Goal: Find specific page/section: Find specific page/section

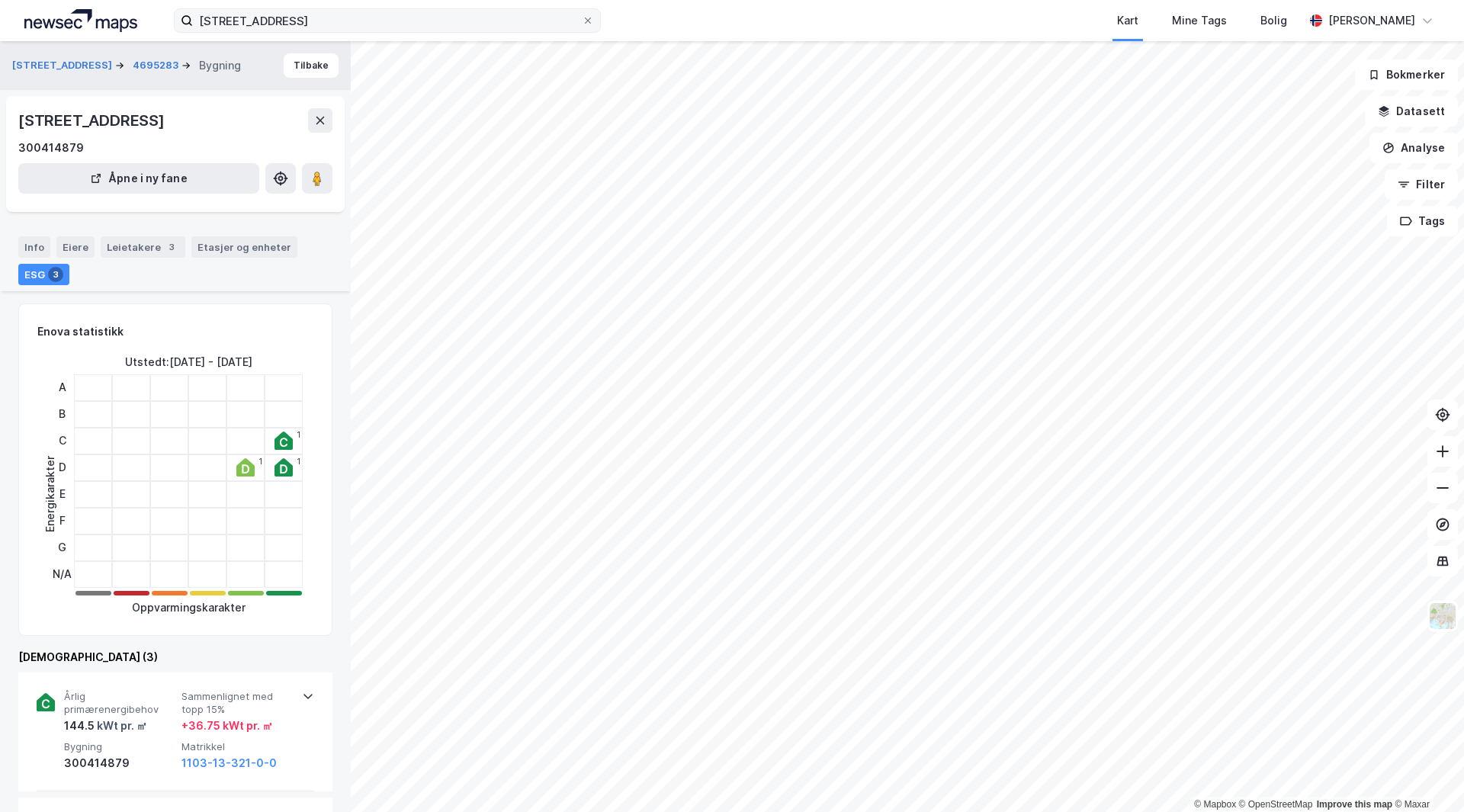
scroll to position [305, 0]
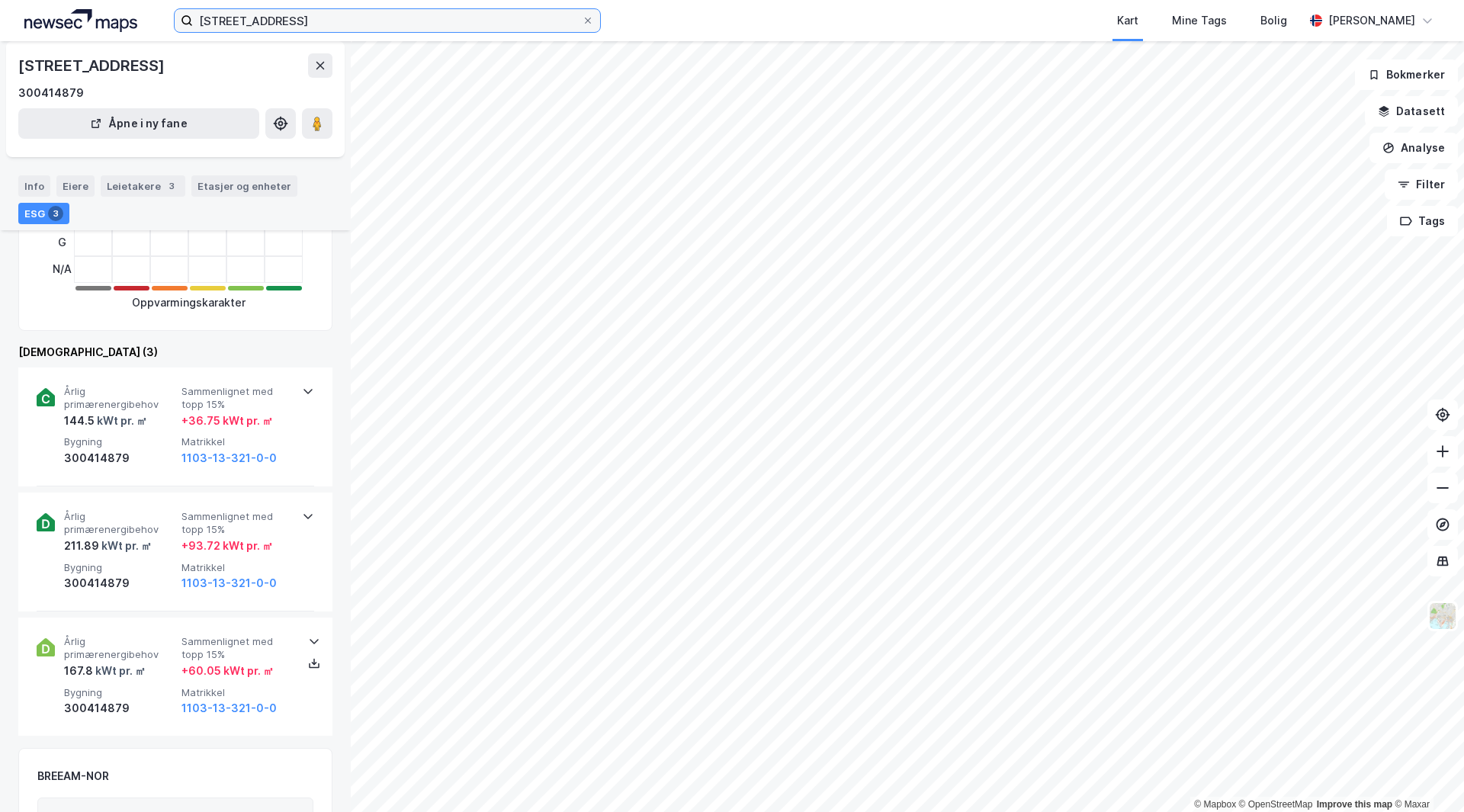
click at [340, 14] on input "[STREET_ADDRESS]" at bounding box center [387, 20] width 389 height 23
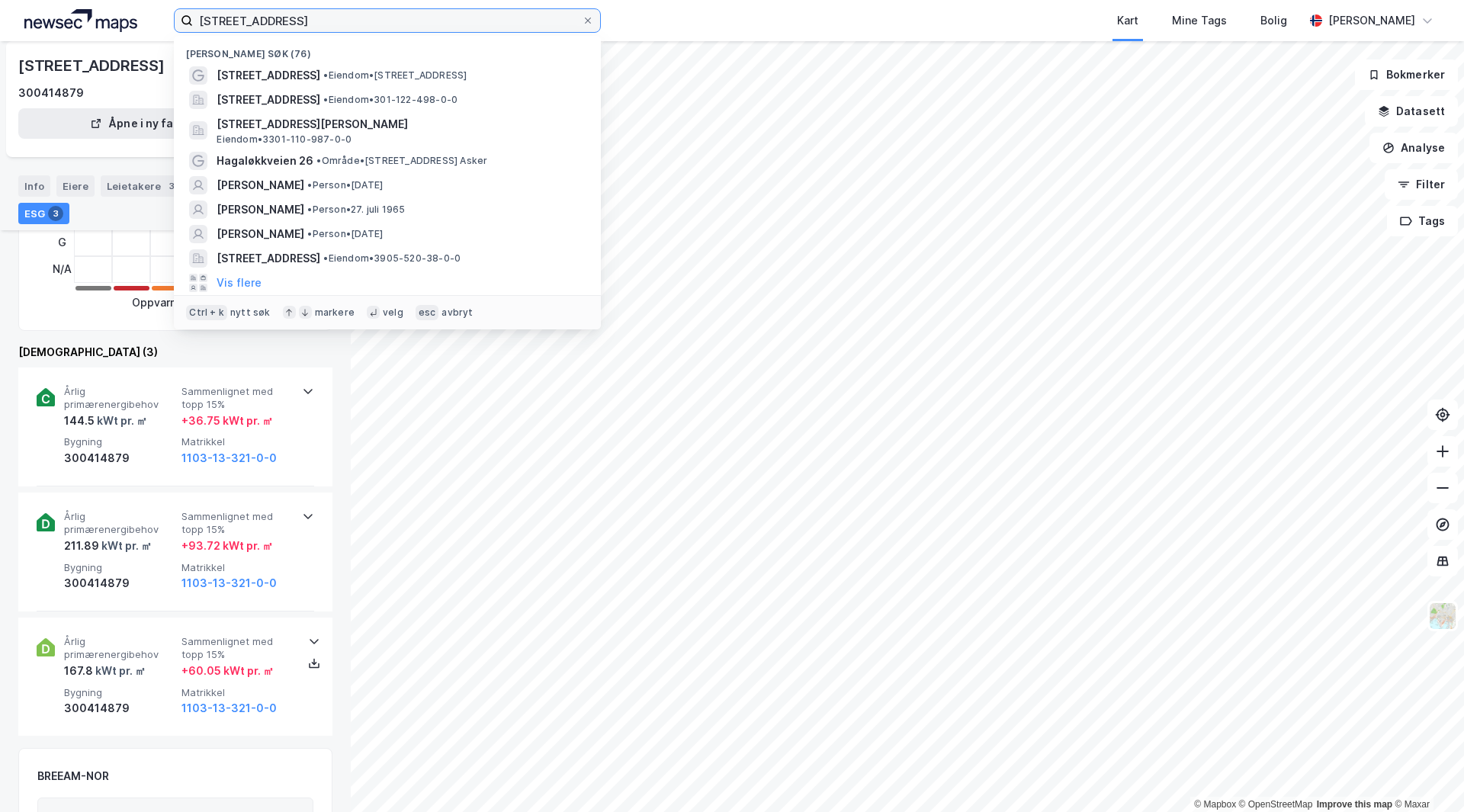
click at [340, 14] on input "[STREET_ADDRESS]" at bounding box center [387, 20] width 389 height 23
click at [403, 26] on input "[STREET_ADDRESS]" at bounding box center [387, 20] width 389 height 23
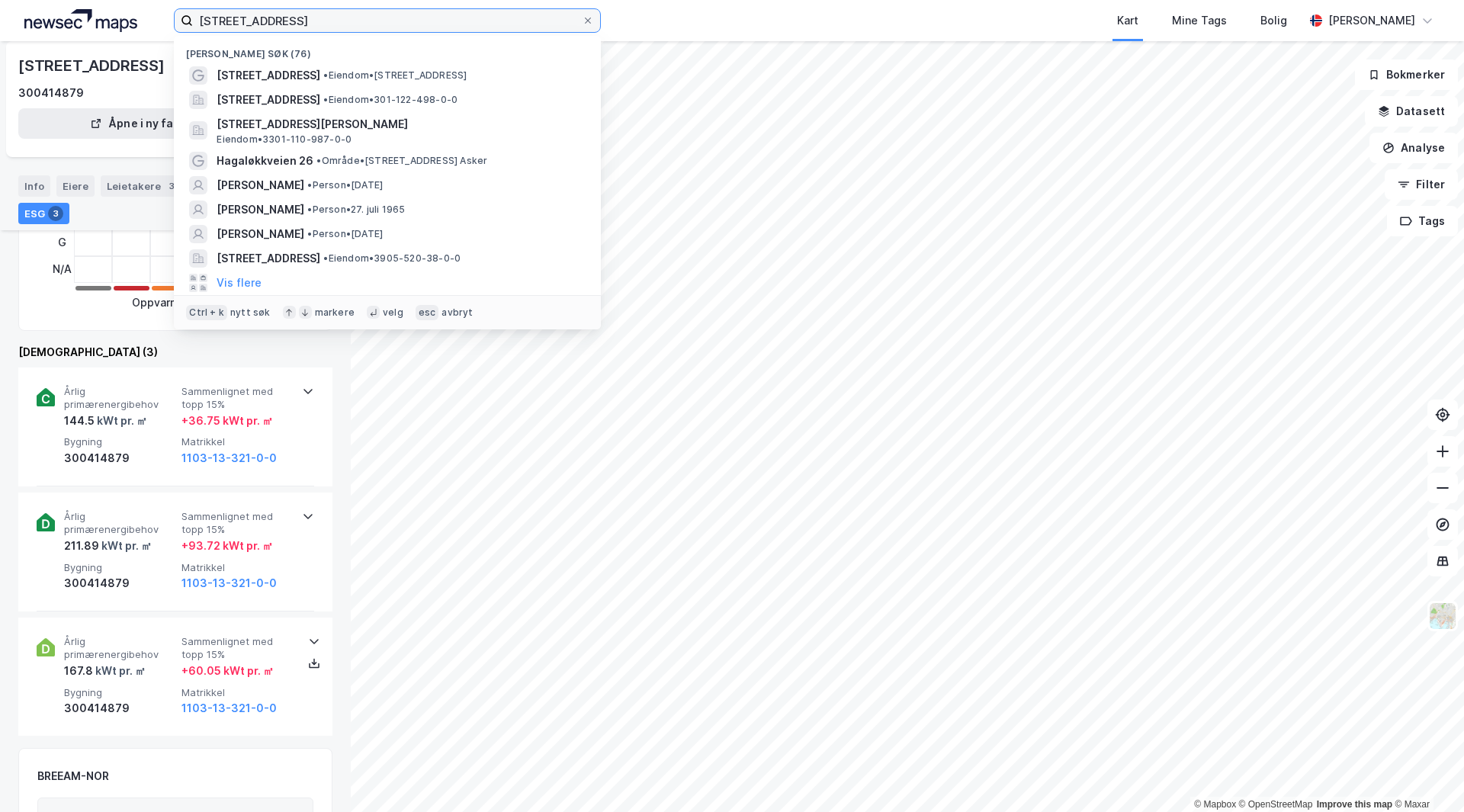
paste input "Johan [STREET_ADDRESS]"
type input "Johan [STREET_ADDRESS]"
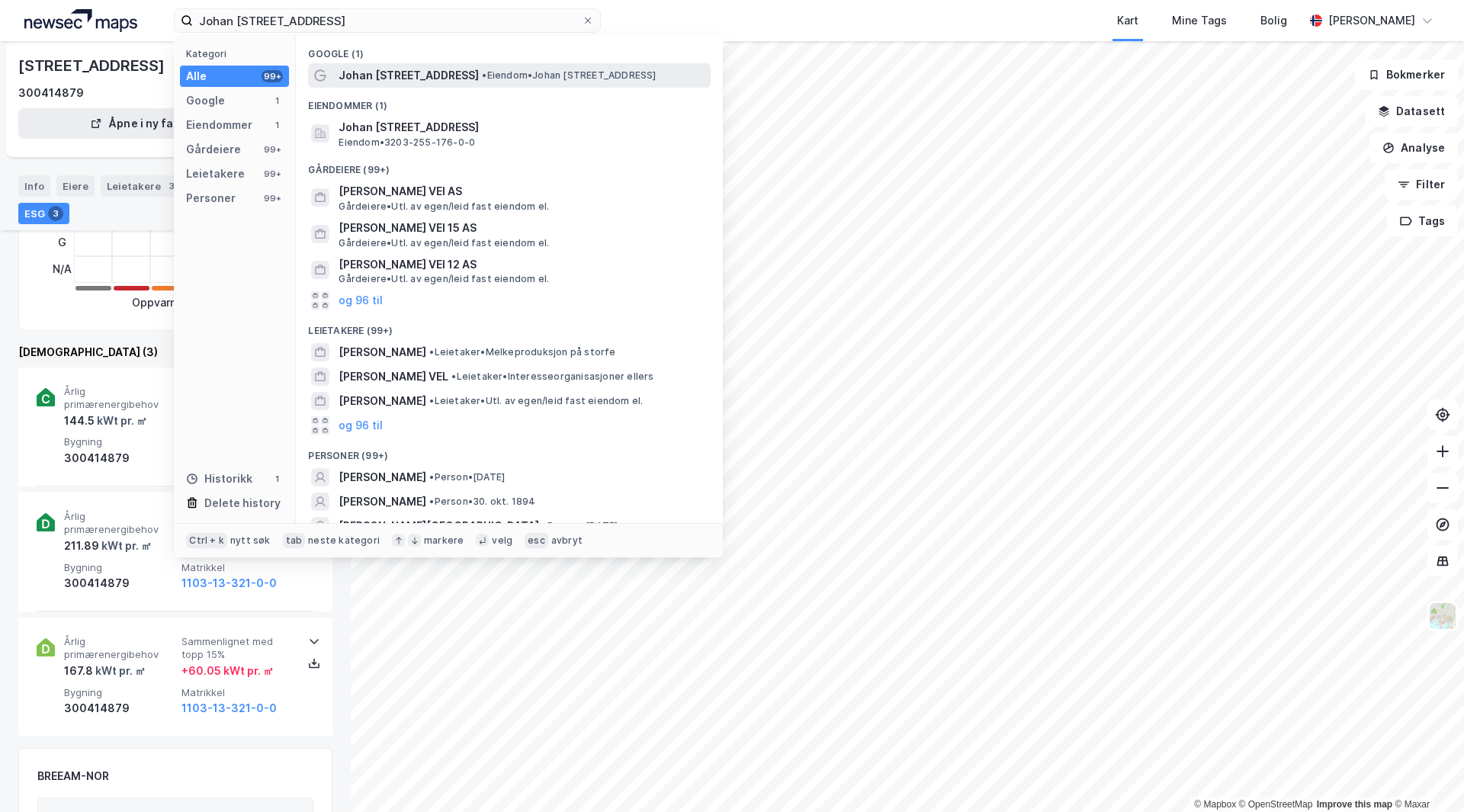
click at [400, 80] on span "Johan [STREET_ADDRESS]" at bounding box center [408, 75] width 140 height 18
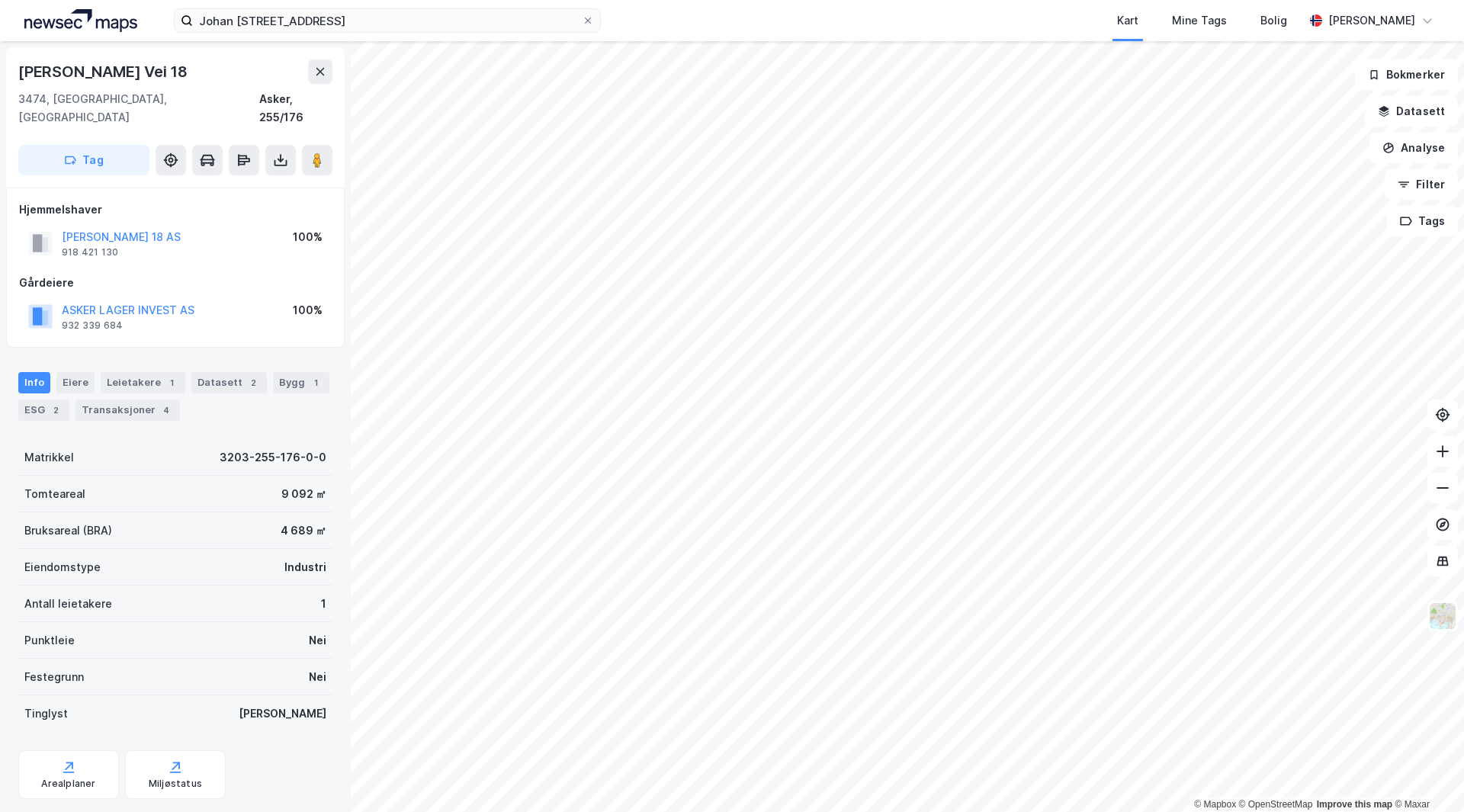
scroll to position [18, 0]
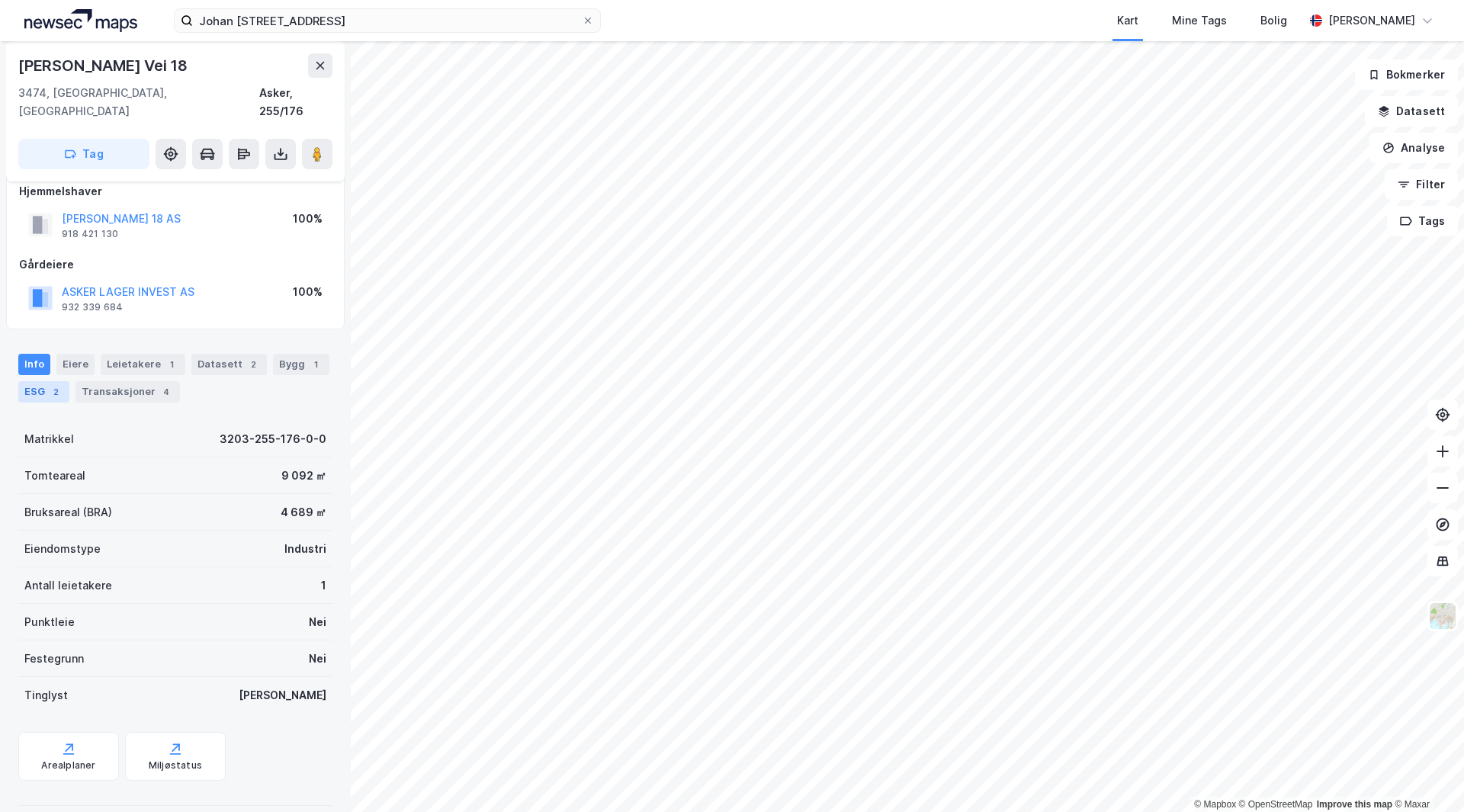
click at [35, 382] on div "ESG 2" at bounding box center [44, 392] width 51 height 22
